Goal: Task Accomplishment & Management: Use online tool/utility

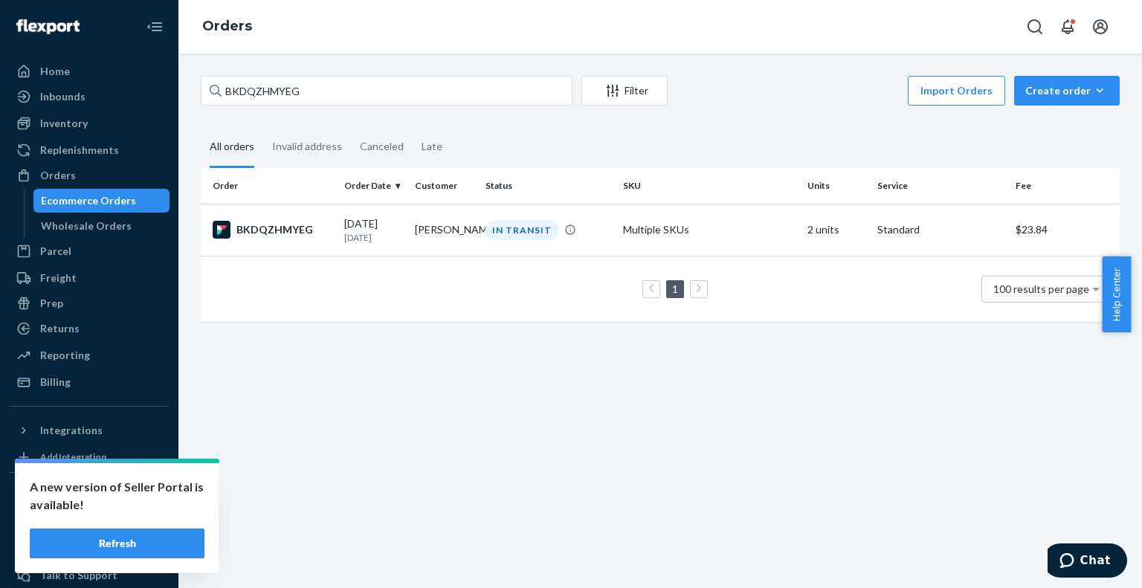
click at [113, 549] on button "Refresh" at bounding box center [117, 544] width 175 height 30
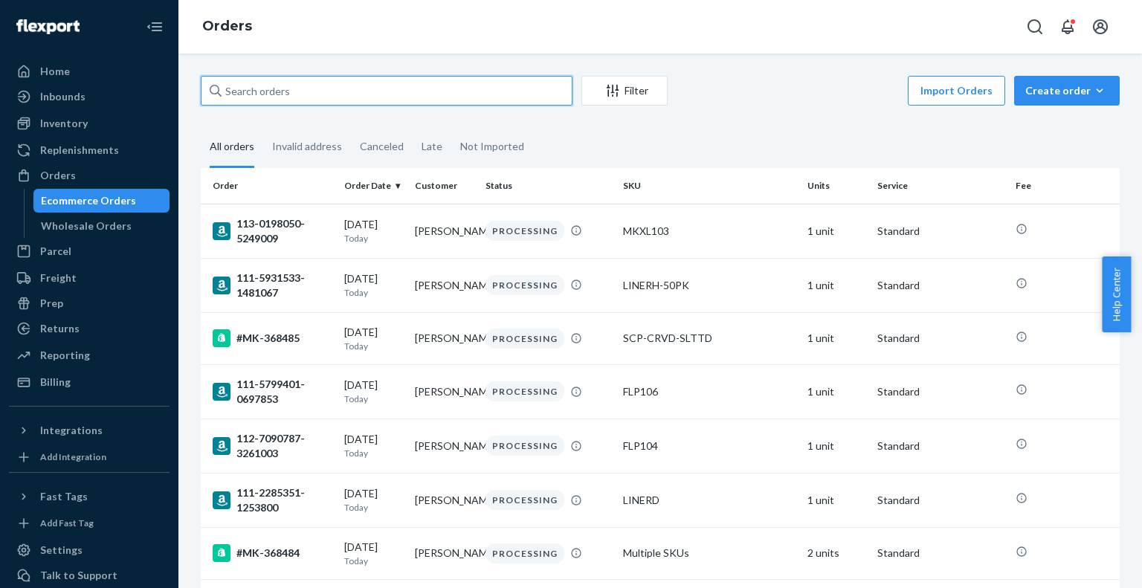
click at [398, 93] on input "text" at bounding box center [387, 91] width 372 height 30
paste input "MK-368076"
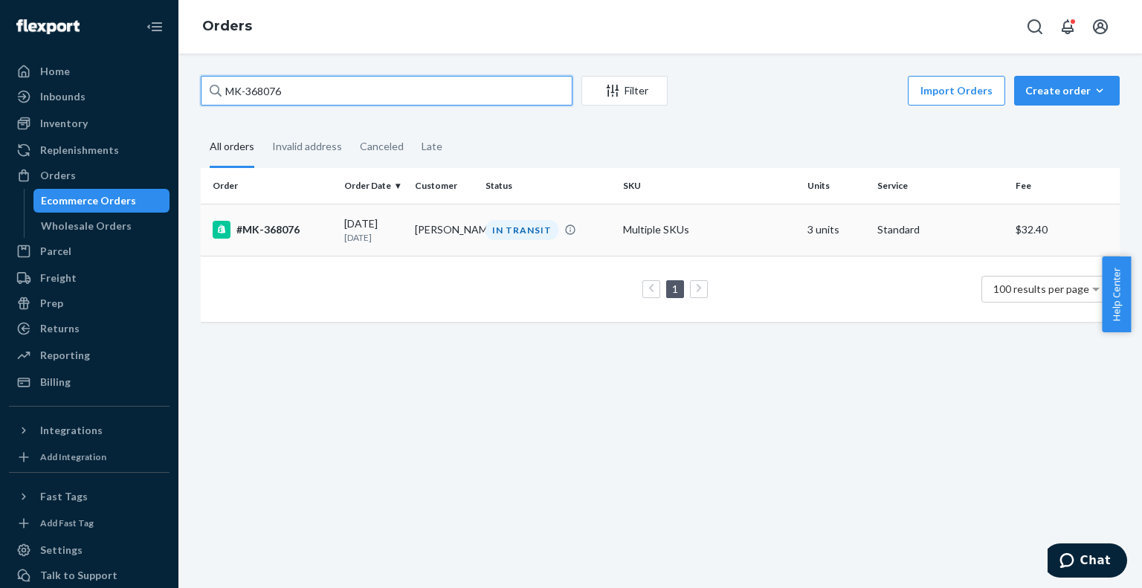
type input "MK-368076"
click at [273, 232] on div "#MK-368076" at bounding box center [273, 230] width 120 height 18
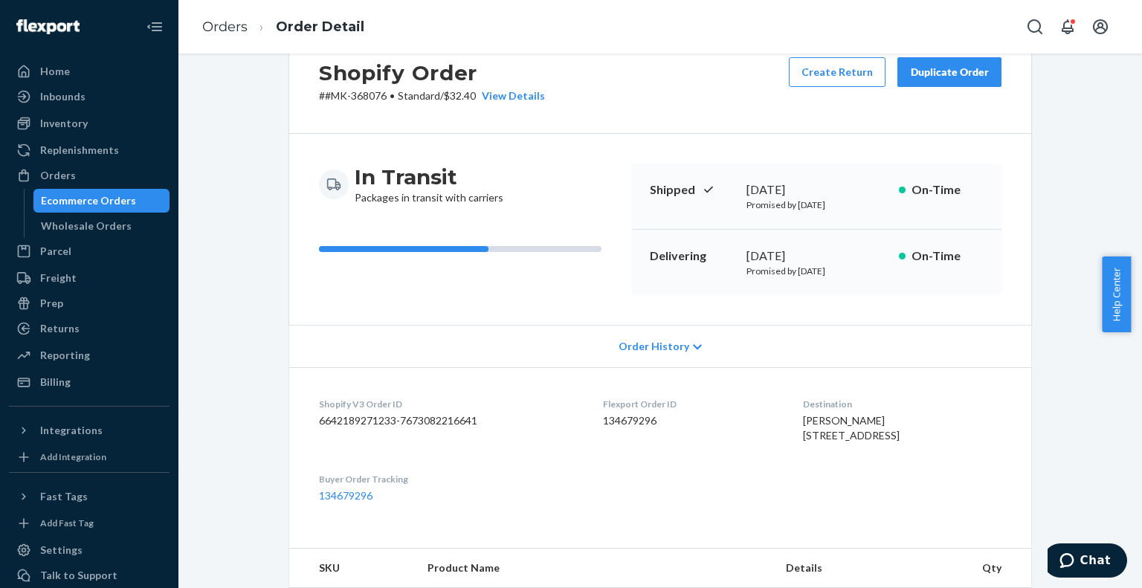
scroll to position [74, 0]
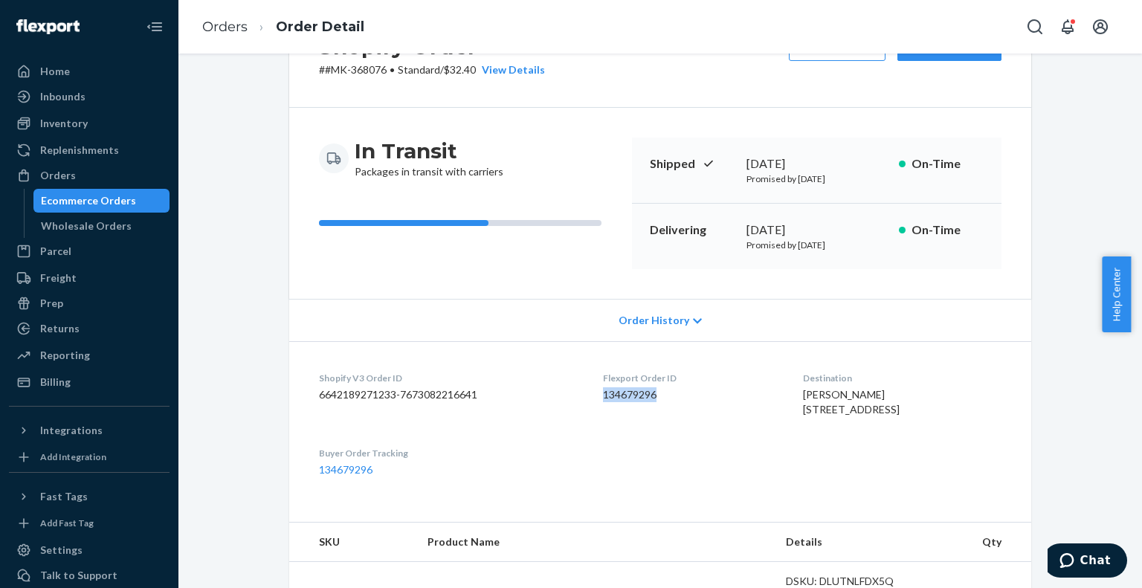
drag, startPoint x: 636, startPoint y: 395, endPoint x: 595, endPoint y: 400, distance: 41.2
click at [595, 400] on dl "Shopify V3 Order ID 6642189271233-7673082216641 Flexport Order ID 134679296 Des…" at bounding box center [660, 424] width 742 height 166
copy dd "134679296"
drag, startPoint x: 829, startPoint y: 161, endPoint x: 740, endPoint y: 163, distance: 88.5
click at [746, 163] on div "[DATE]" at bounding box center [816, 163] width 141 height 17
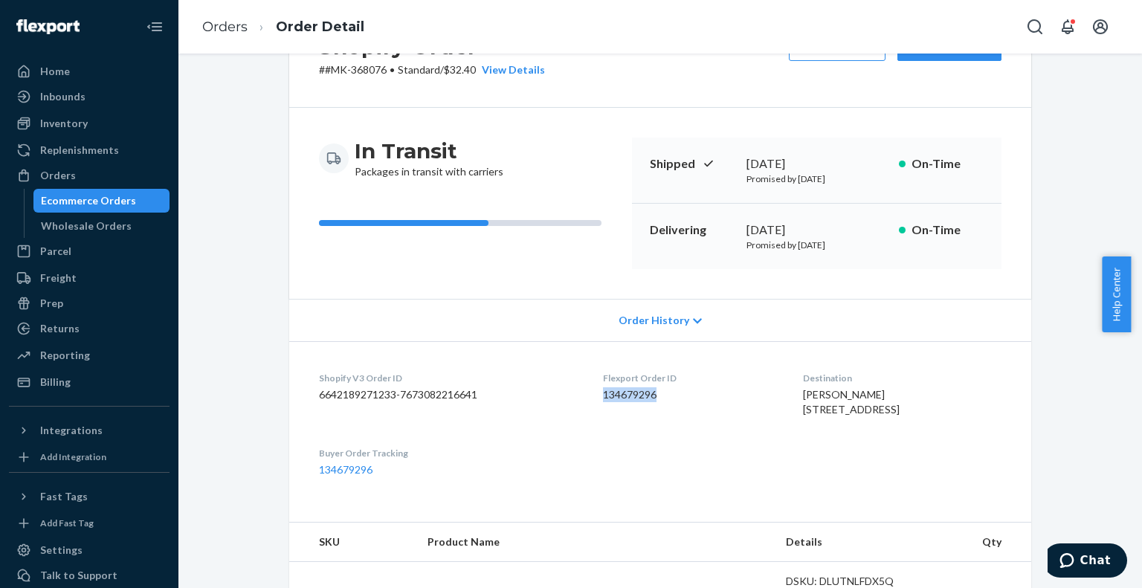
copy div "[DATE]"
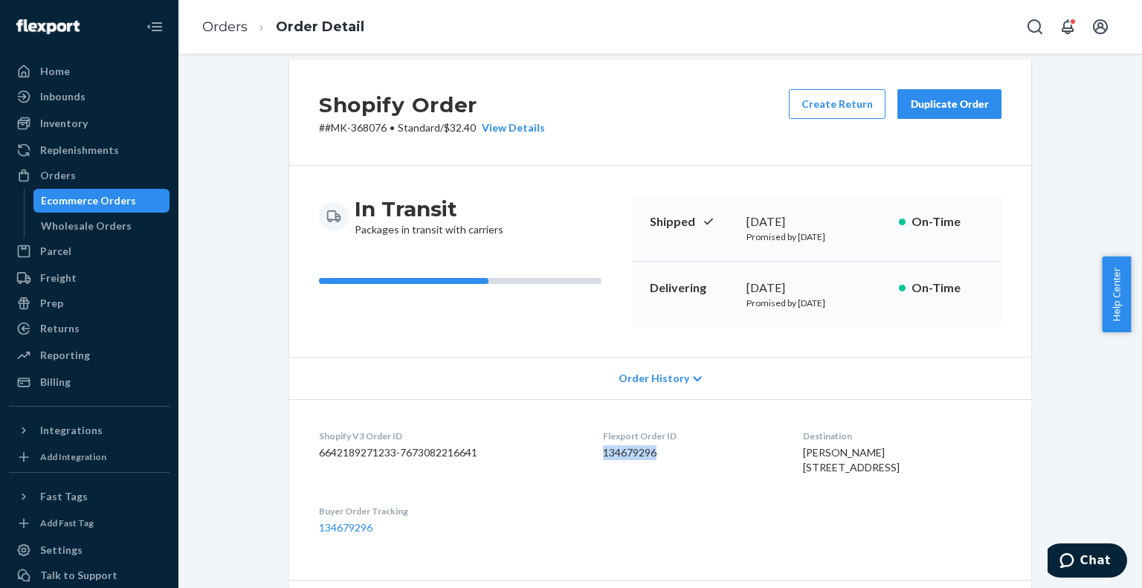
scroll to position [0, 0]
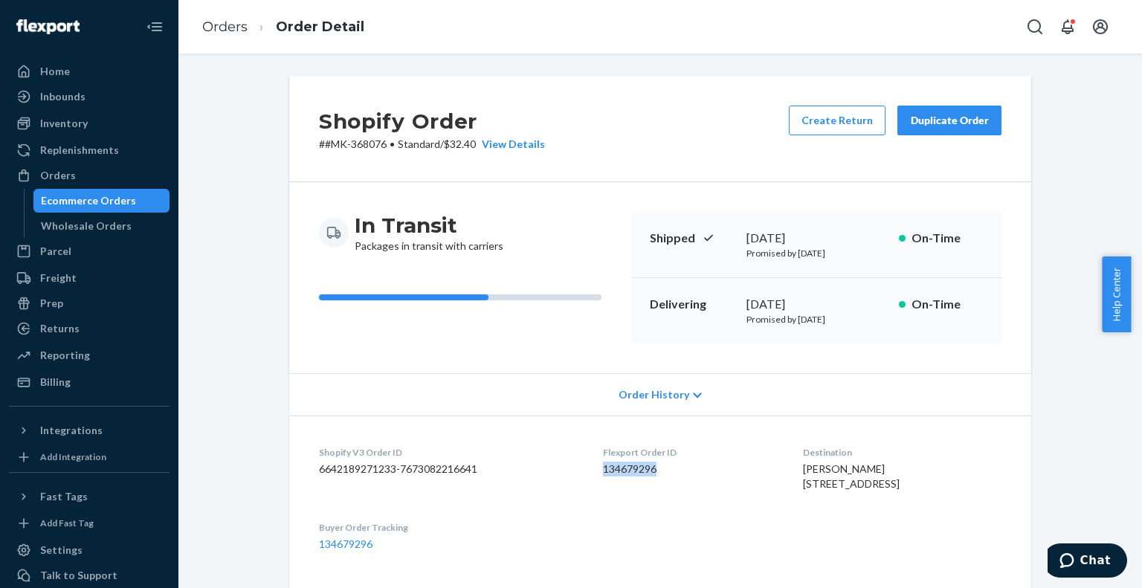
click at [919, 114] on div "Duplicate Order" at bounding box center [949, 120] width 79 height 15
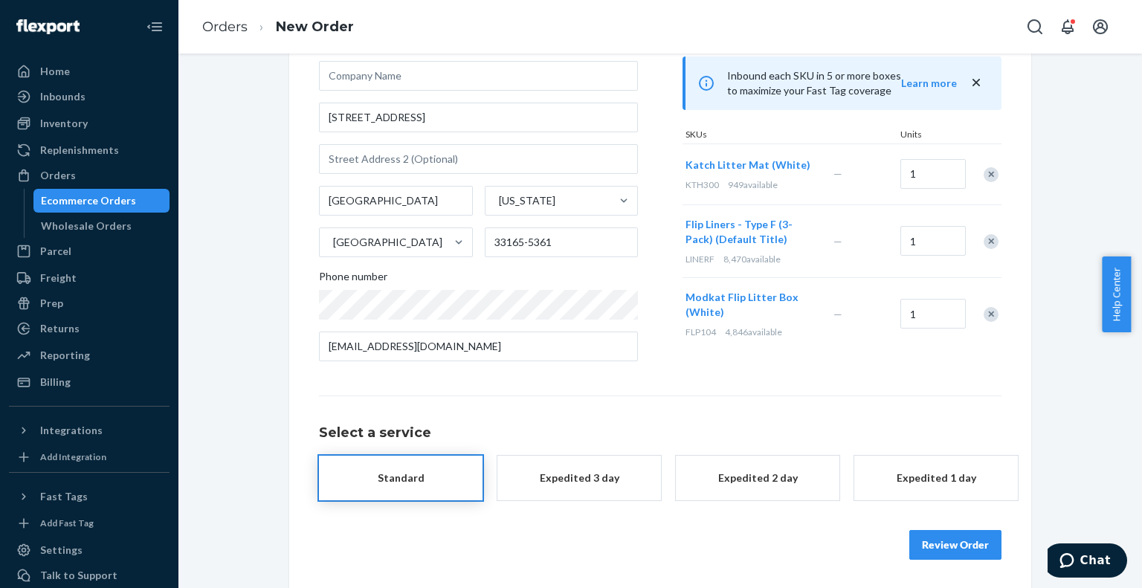
scroll to position [133, 0]
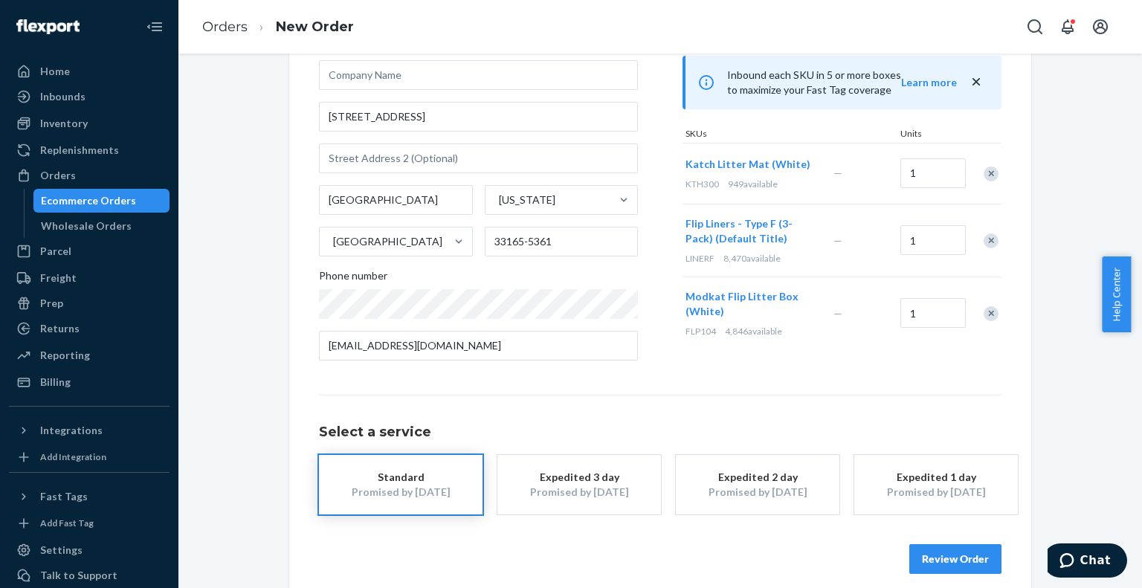
click at [561, 468] on button "Expedited 3 day Promised by [DATE]" at bounding box center [579, 484] width 164 height 59
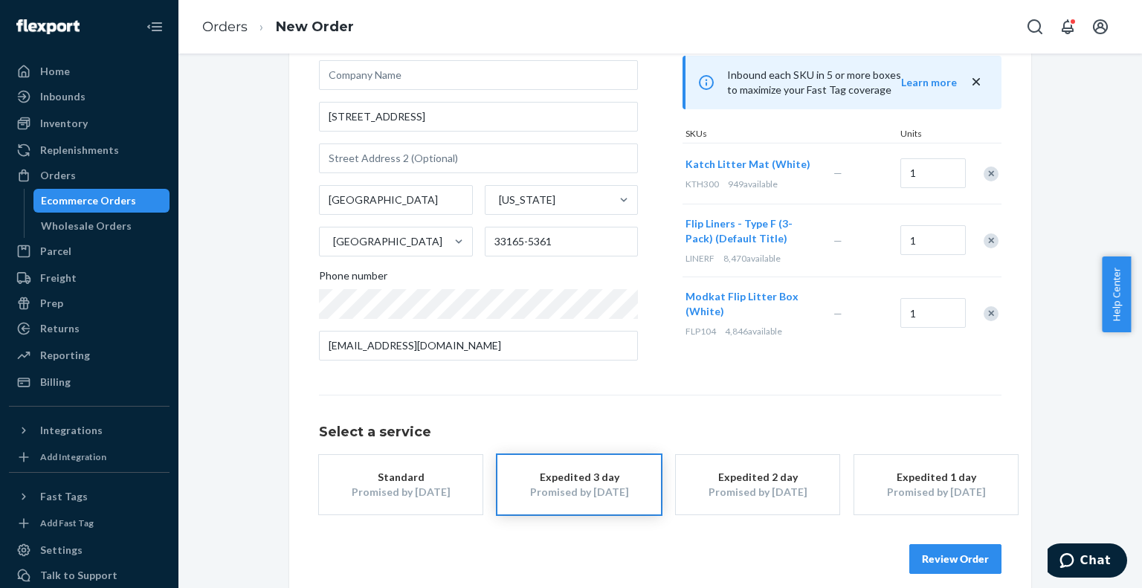
click at [933, 567] on button "Review Order" at bounding box center [955, 559] width 92 height 30
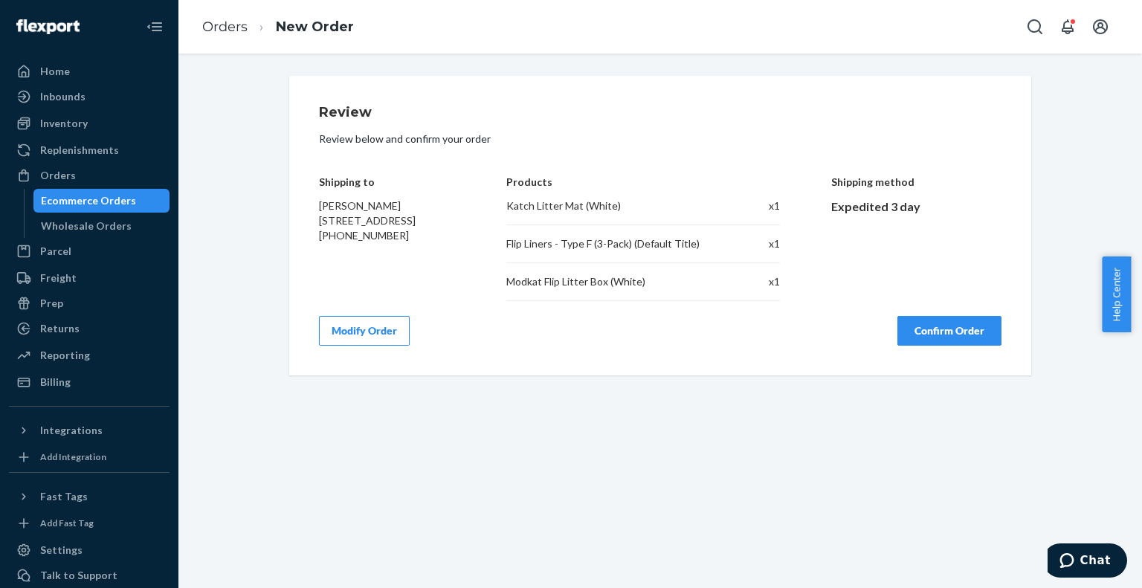
click at [351, 335] on button "Modify Order" at bounding box center [364, 331] width 91 height 30
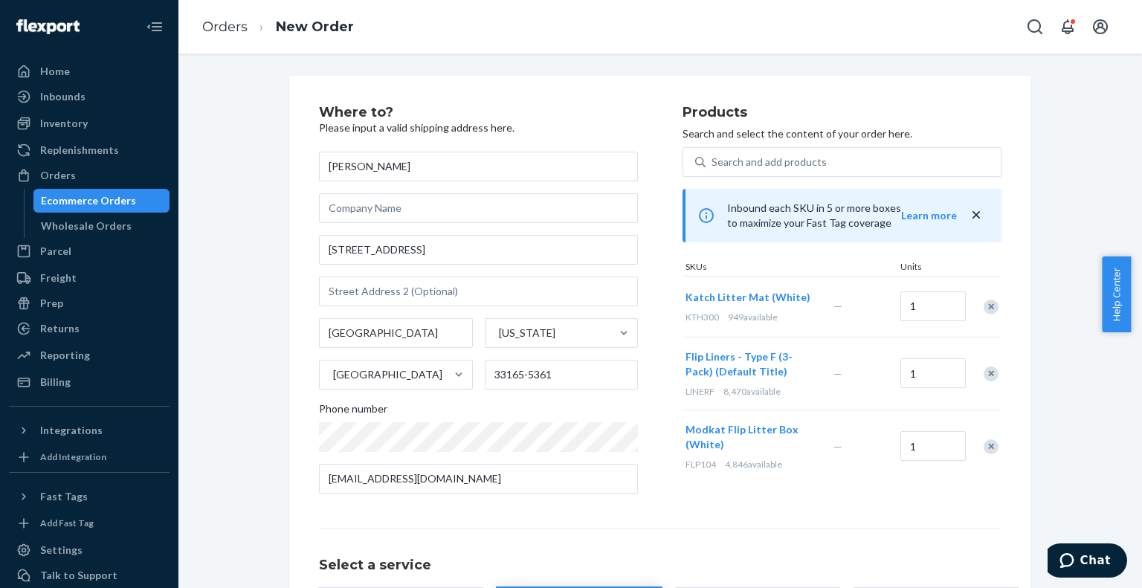
click at [985, 312] on div "Remove Item" at bounding box center [991, 307] width 15 height 15
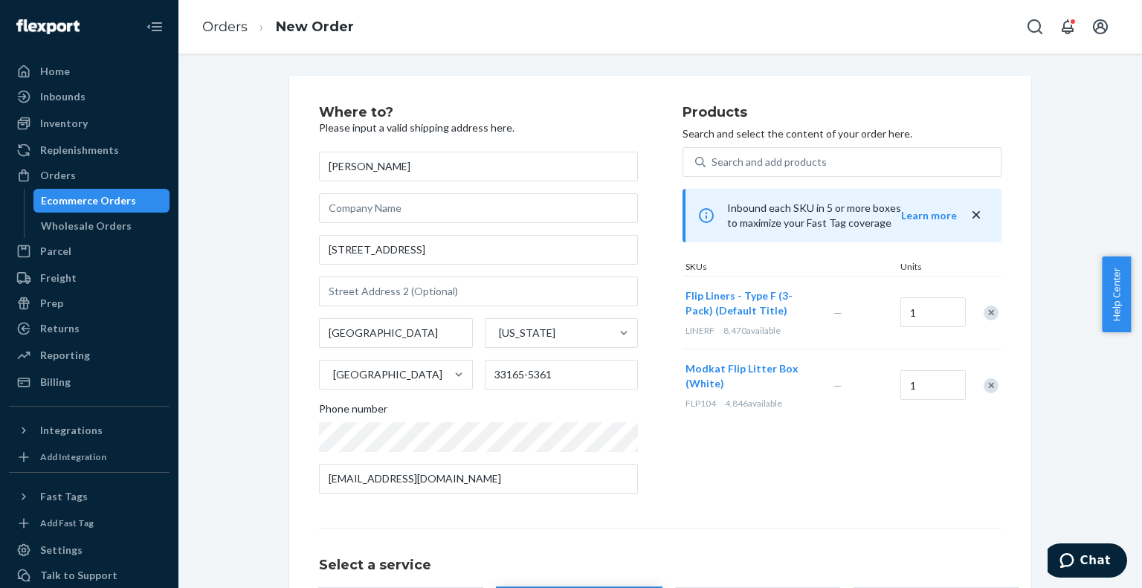
click at [984, 310] on div "Remove Item" at bounding box center [991, 313] width 15 height 15
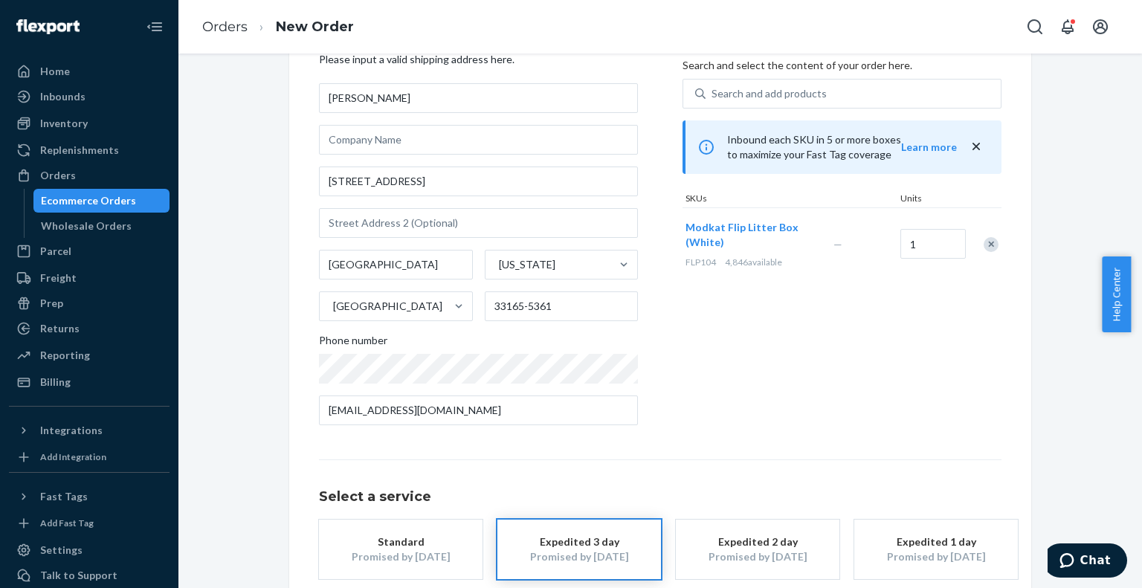
scroll to position [148, 0]
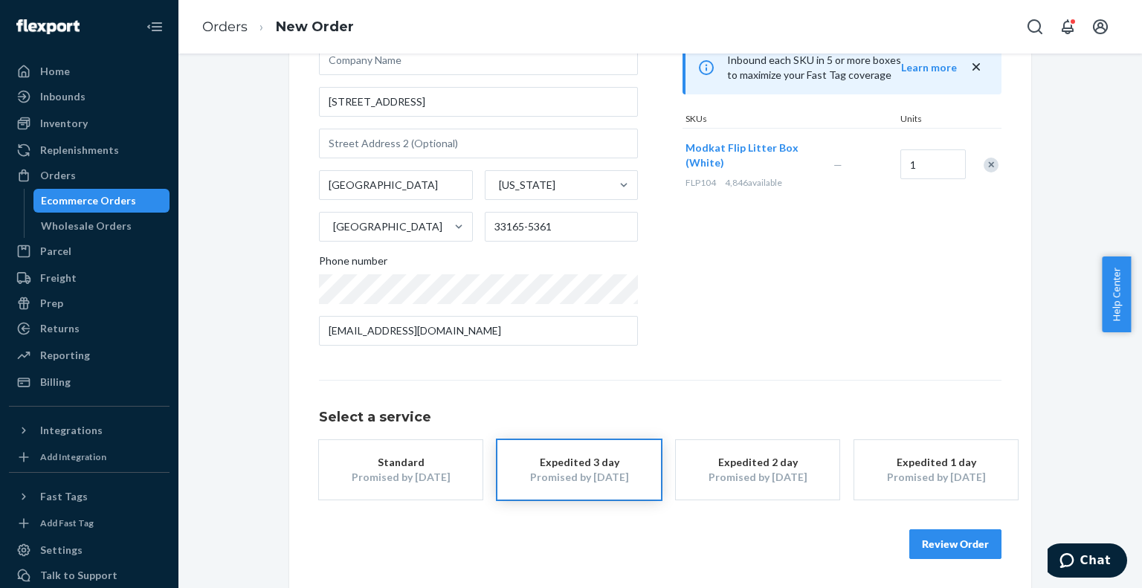
click at [928, 549] on button "Review Order" at bounding box center [955, 544] width 92 height 30
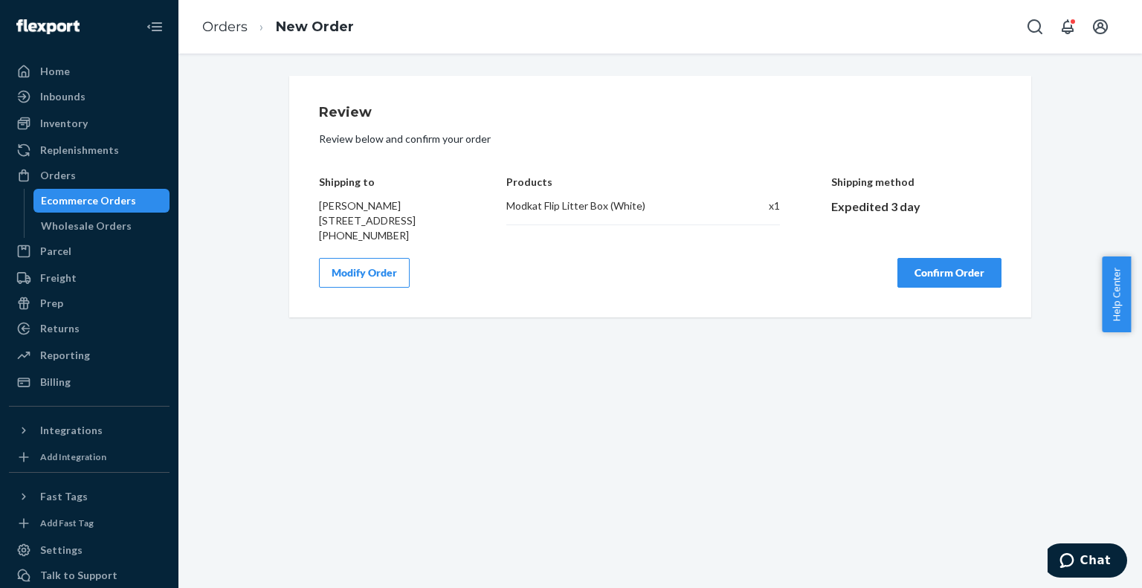
click at [930, 285] on button "Confirm Order" at bounding box center [949, 273] width 104 height 30
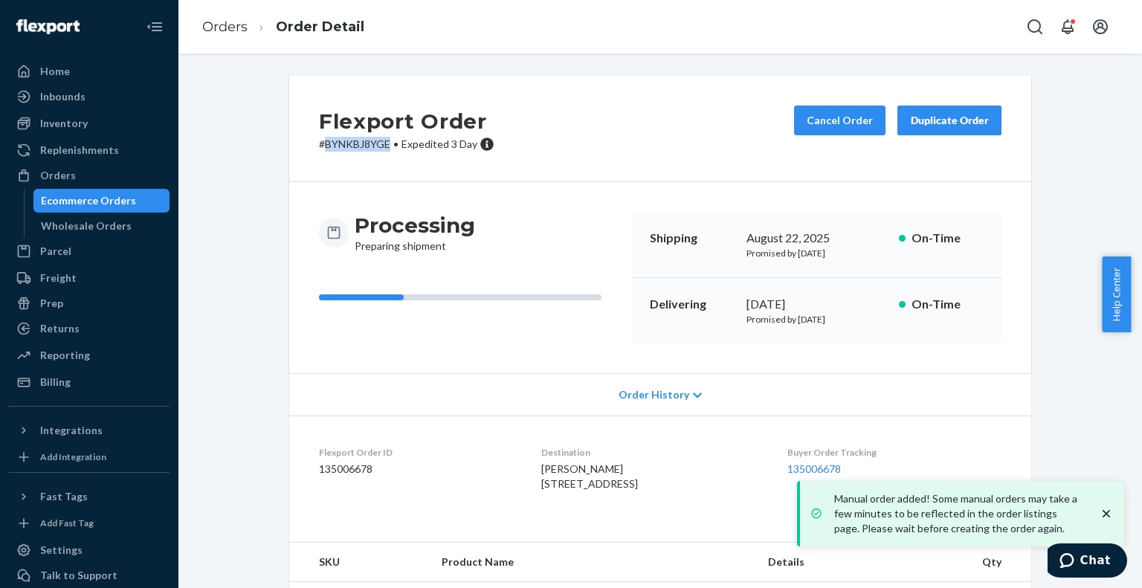
drag, startPoint x: 385, startPoint y: 145, endPoint x: 318, endPoint y: 146, distance: 66.9
click at [319, 146] on p "# BYNKBJ8YGE • Expedited 3 Day" at bounding box center [406, 144] width 175 height 15
copy p "BYNKBJ8YGE"
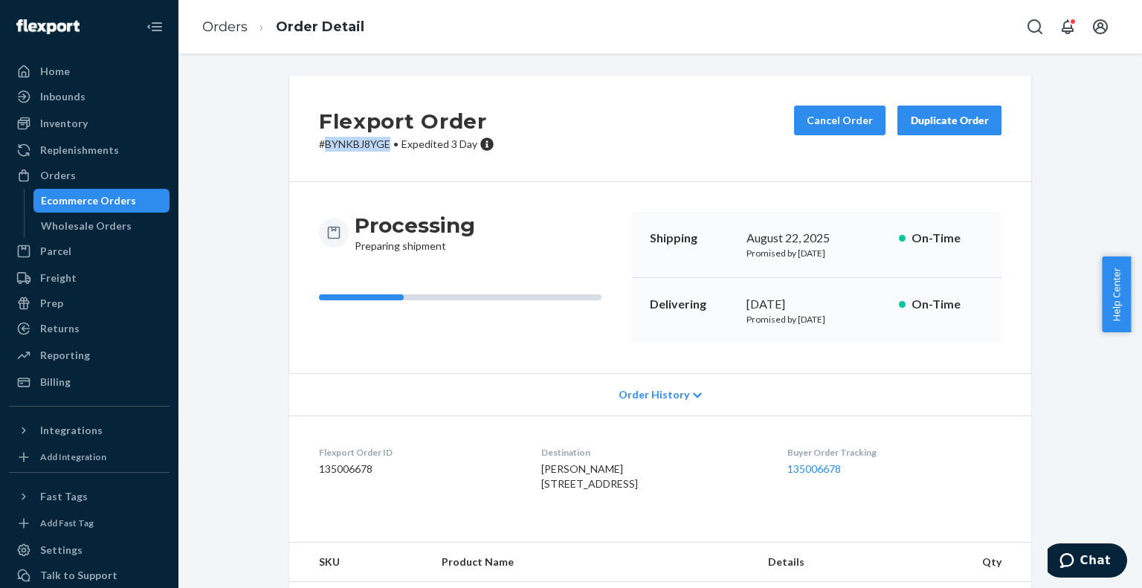
copy p "BYNKBJ8YGE"
